Goal: Navigation & Orientation: Find specific page/section

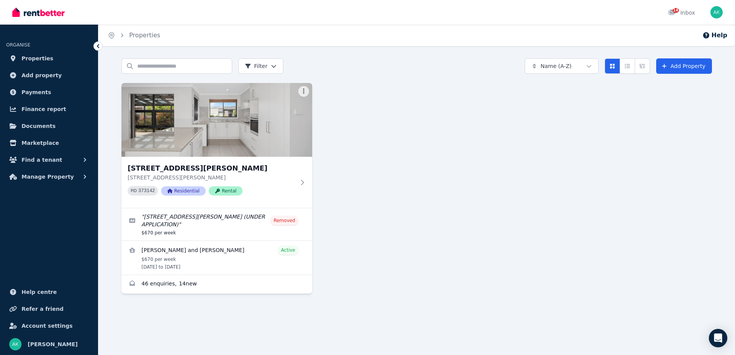
click at [491, 101] on div "7 Pepper St, Bonner 7 Pepper St, Bonner ACT 2914 PID 373142 Residential Rental …" at bounding box center [416, 188] width 590 height 211
click at [36, 58] on span "Properties" at bounding box center [38, 58] width 32 height 9
click at [235, 122] on img at bounding box center [217, 120] width 200 height 78
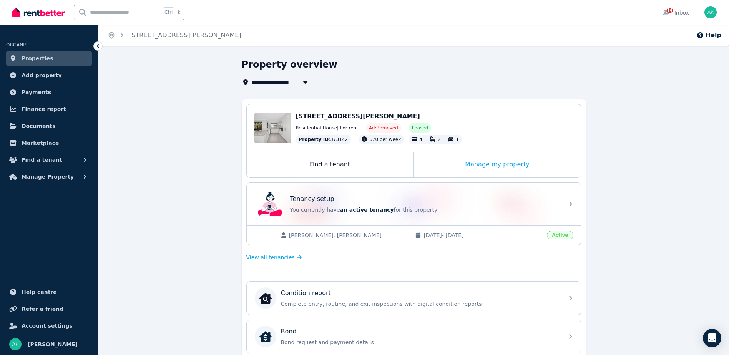
click at [36, 55] on span "Properties" at bounding box center [38, 58] width 32 height 9
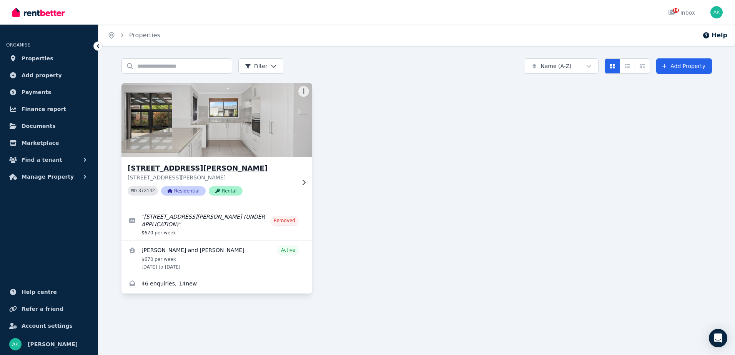
click at [268, 123] on img at bounding box center [217, 120] width 200 height 78
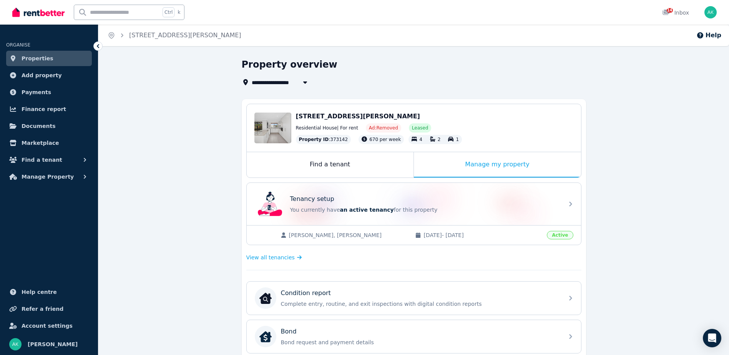
click at [268, 123] on div "Edit" at bounding box center [272, 128] width 37 height 31
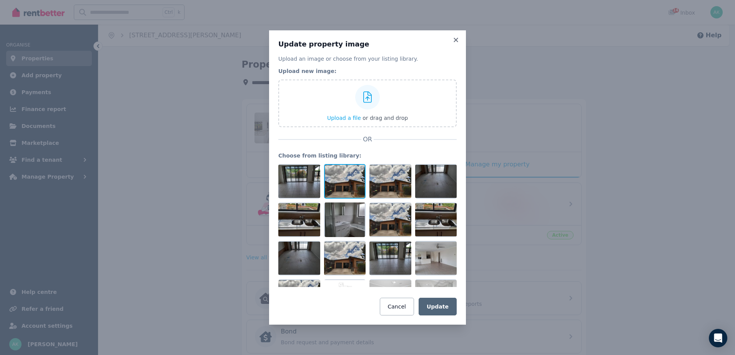
click at [346, 180] on div at bounding box center [345, 181] width 42 height 35
click at [432, 185] on div at bounding box center [436, 181] width 42 height 35
click at [408, 180] on div at bounding box center [367, 225] width 178 height 123
click at [456, 39] on icon at bounding box center [456, 40] width 8 height 7
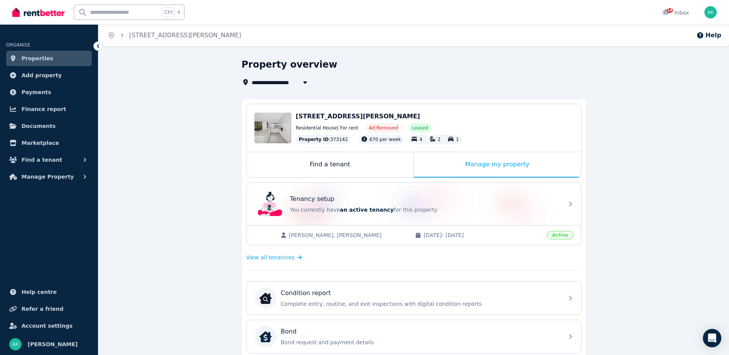
click at [407, 66] on div "Property overview" at bounding box center [412, 65] width 340 height 15
click at [166, 94] on div "**********" at bounding box center [413, 318] width 631 height 521
click at [48, 179] on span "Manage Property" at bounding box center [48, 176] width 52 height 9
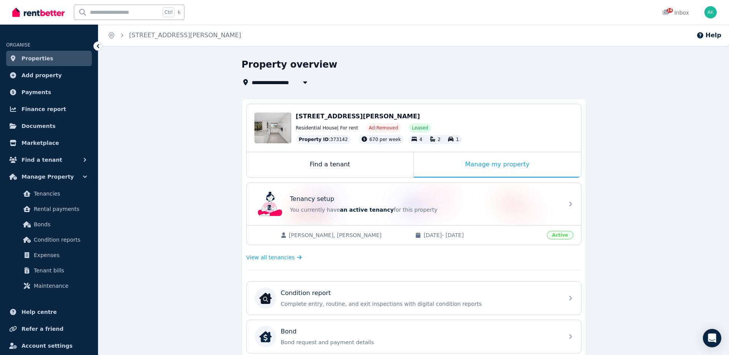
click at [168, 100] on div "**********" at bounding box center [413, 318] width 631 height 521
click at [51, 56] on link "Properties" at bounding box center [49, 58] width 86 height 15
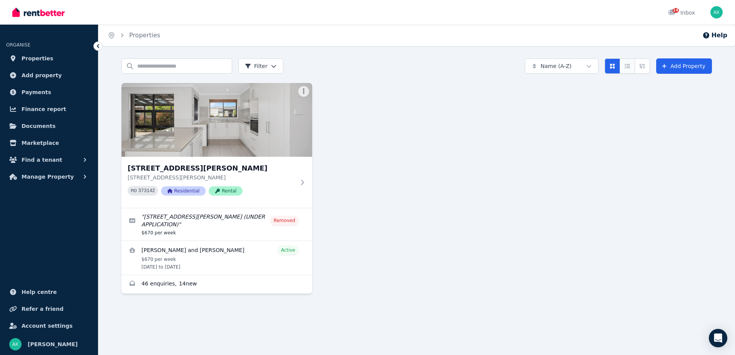
click at [628, 67] on icon "Compact list view" at bounding box center [627, 65] width 6 height 5
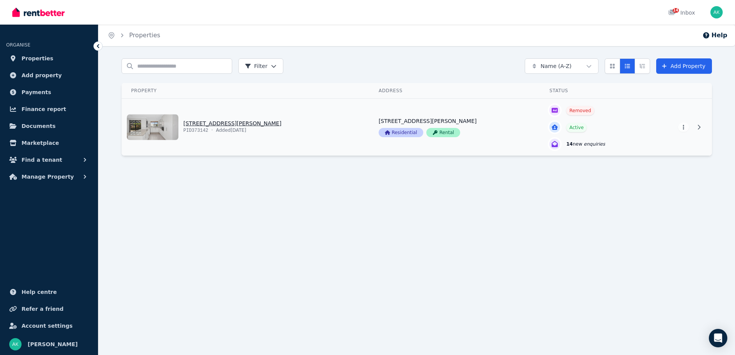
click at [143, 130] on link "View property details" at bounding box center [246, 127] width 248 height 57
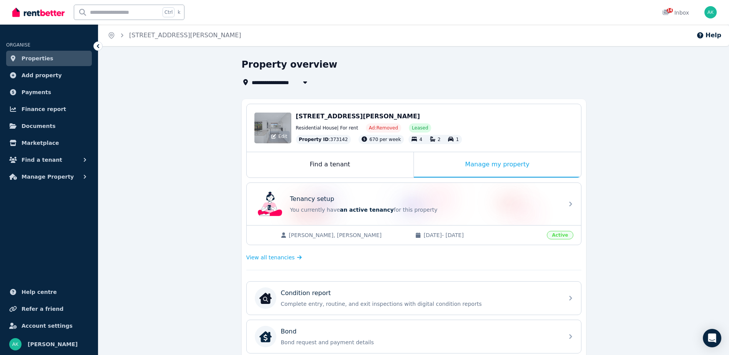
click at [278, 118] on div "Edit" at bounding box center [272, 128] width 37 height 31
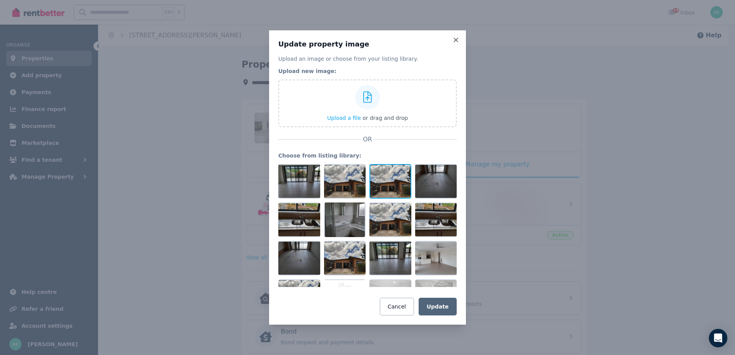
click at [395, 182] on div at bounding box center [390, 181] width 42 height 35
click at [347, 176] on div at bounding box center [345, 181] width 42 height 35
click at [457, 39] on icon at bounding box center [456, 40] width 4 height 4
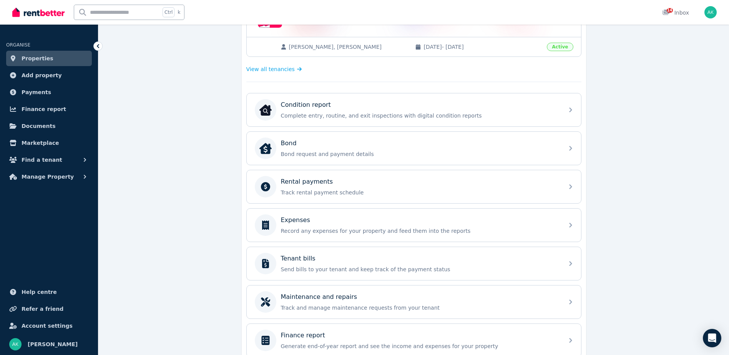
scroll to position [224, 0]
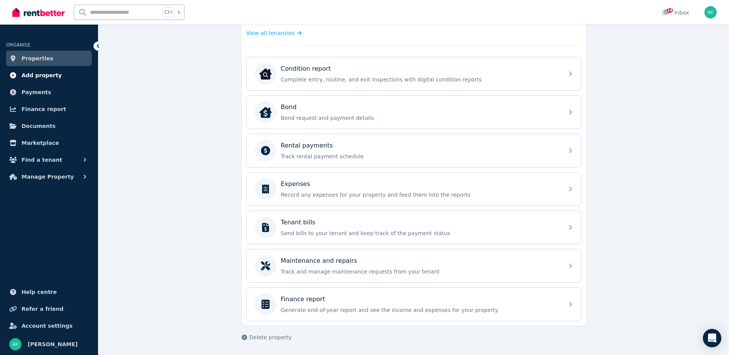
click at [28, 78] on span "Add property" at bounding box center [42, 75] width 40 height 9
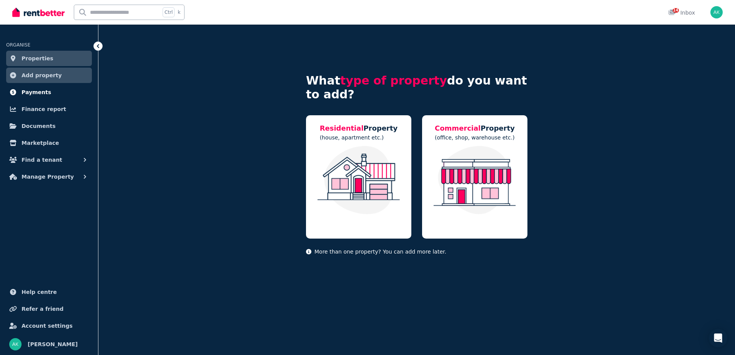
click at [36, 94] on span "Payments" at bounding box center [37, 92] width 30 height 9
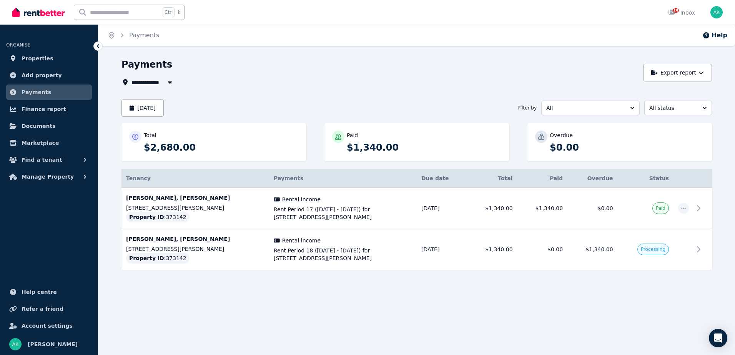
click at [321, 85] on div "**********" at bounding box center [379, 82] width 517 height 9
click at [715, 10] on img "button" at bounding box center [716, 12] width 12 height 12
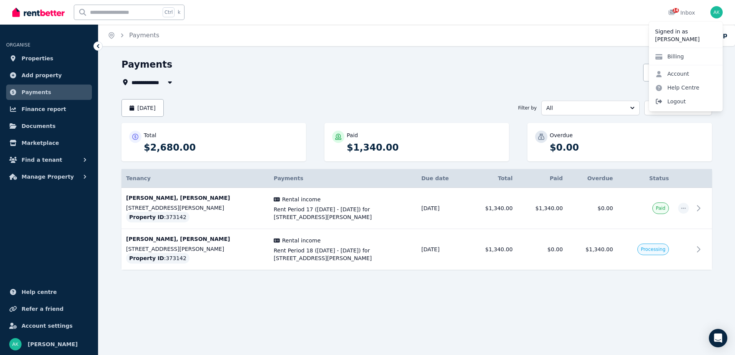
click at [675, 105] on span "Logout" at bounding box center [686, 102] width 74 height 14
